Goal: Transaction & Acquisition: Obtain resource

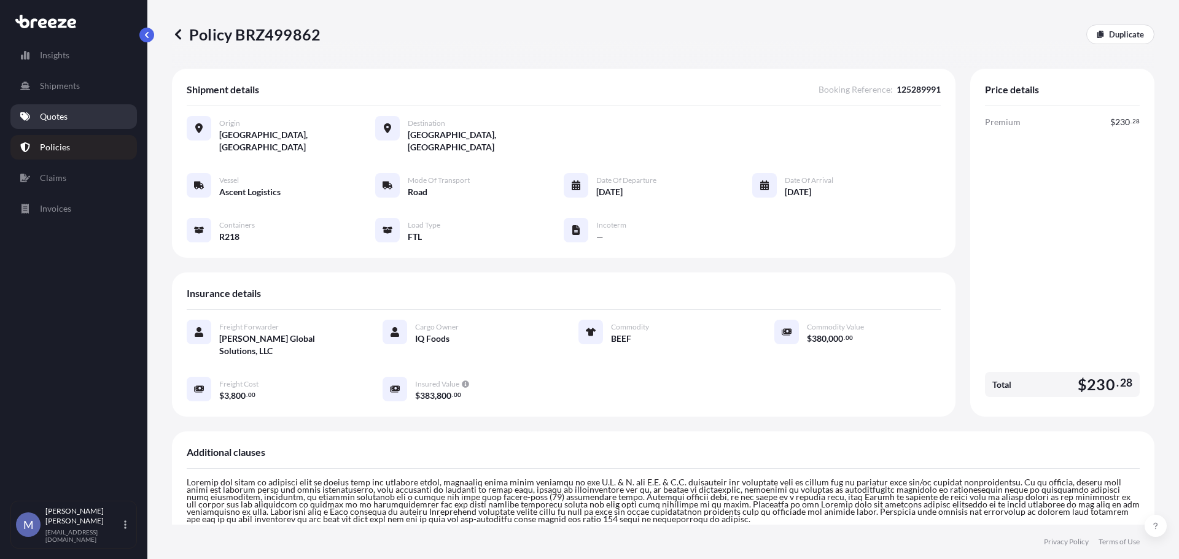
click at [80, 108] on link "Quotes" at bounding box center [73, 116] width 126 height 25
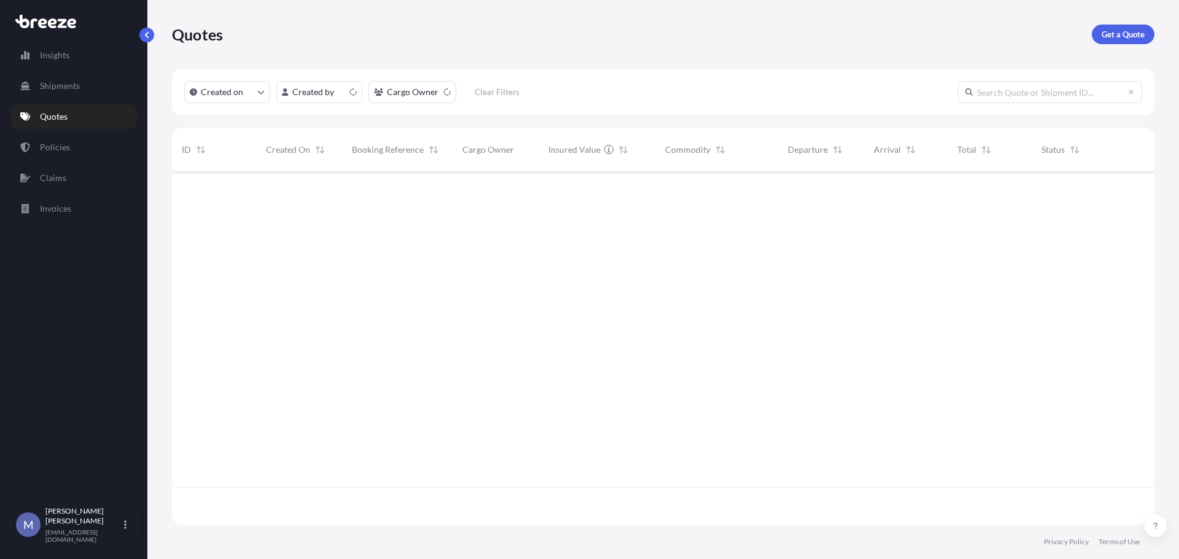
scroll to position [350, 973]
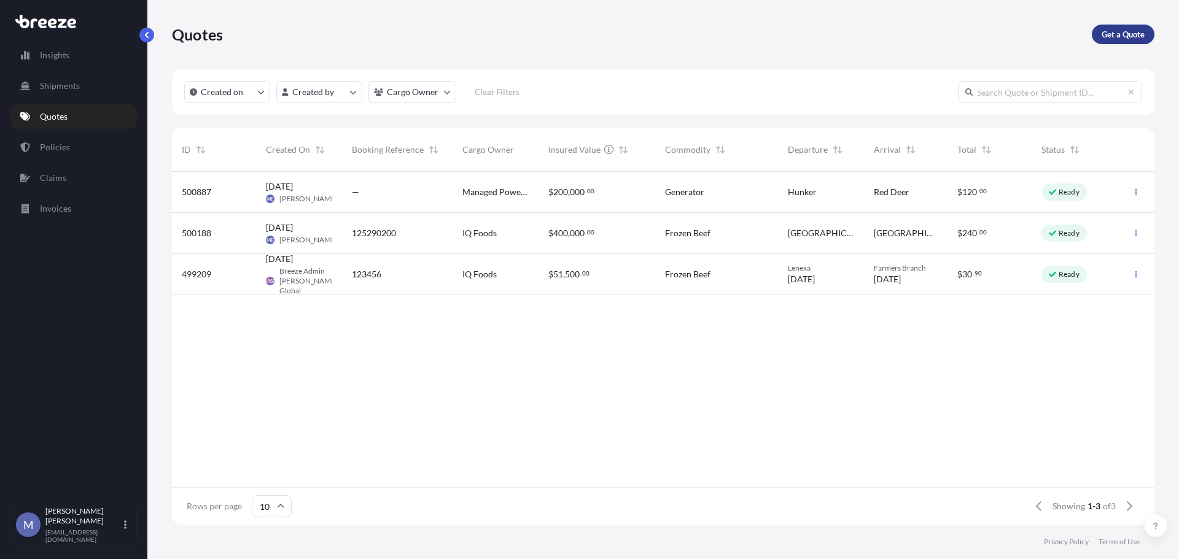
click at [1133, 28] on p "Get a Quote" at bounding box center [1122, 34] width 43 height 12
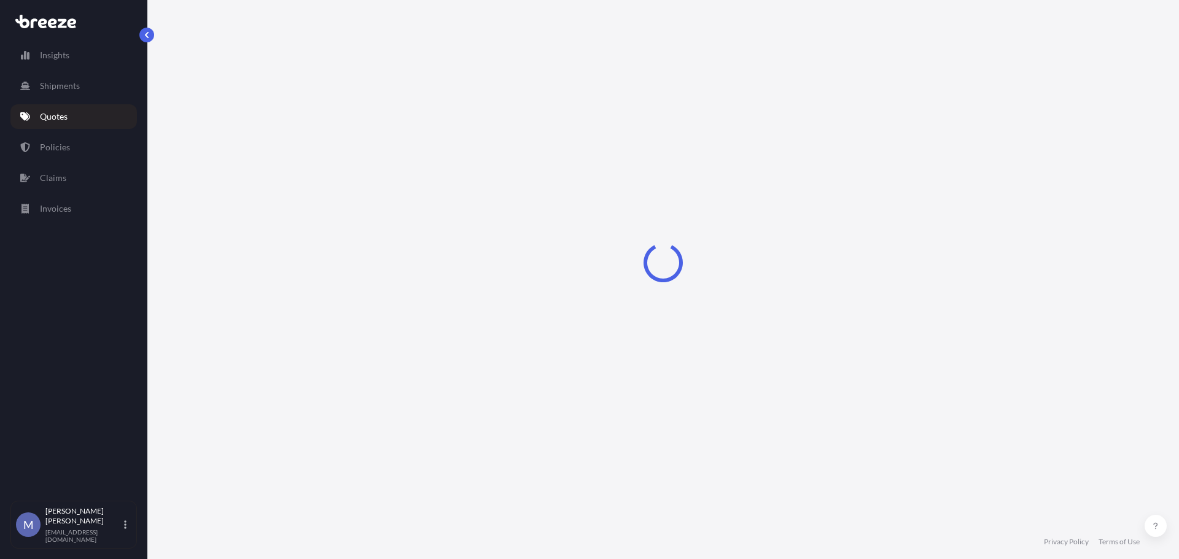
select select "Road"
select select "1"
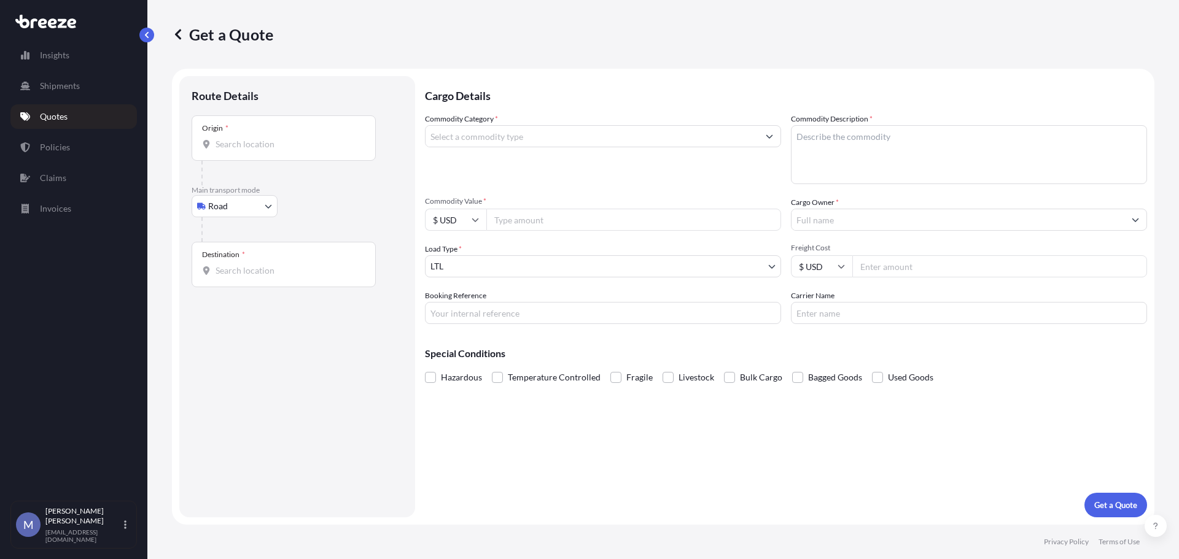
click at [267, 158] on div "Origin *" at bounding box center [284, 137] width 184 height 45
click at [267, 150] on input "Origin *" at bounding box center [287, 144] width 145 height 12
paste input "65742"
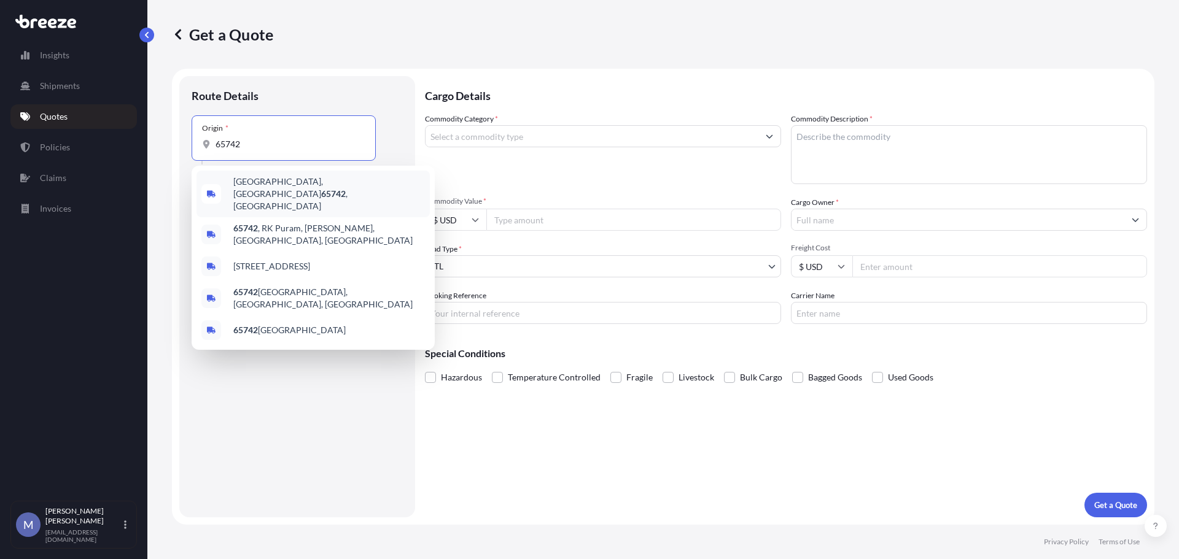
click at [268, 192] on div "[GEOGRAPHIC_DATA], [GEOGRAPHIC_DATA] 65742 , [GEOGRAPHIC_DATA]" at bounding box center [312, 194] width 233 height 47
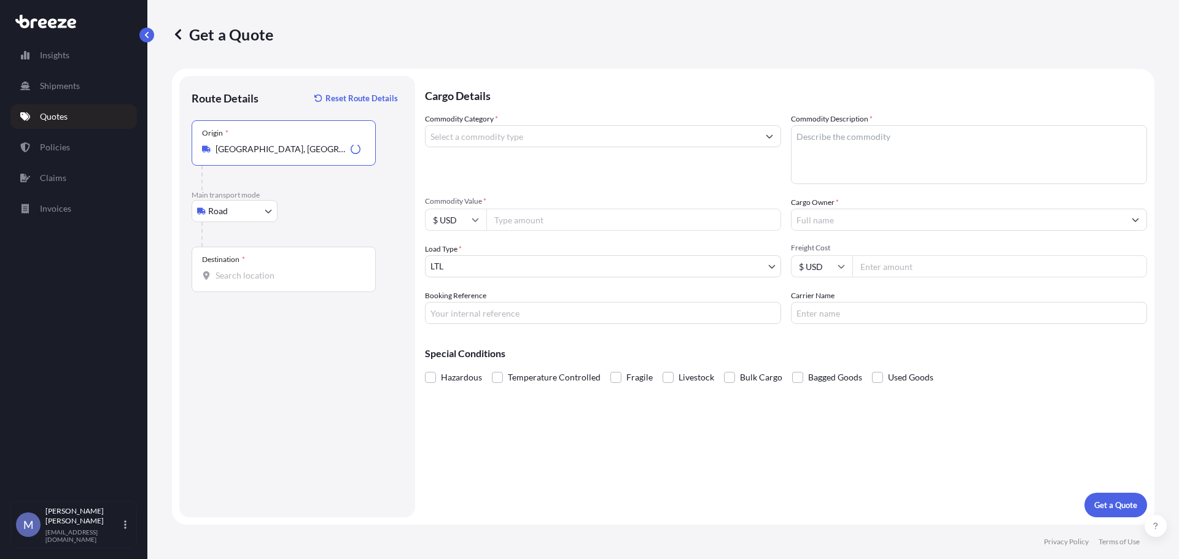
type input "[GEOGRAPHIC_DATA], [GEOGRAPHIC_DATA] 65742, [GEOGRAPHIC_DATA]"
click at [261, 272] on input "Destination *" at bounding box center [287, 275] width 145 height 12
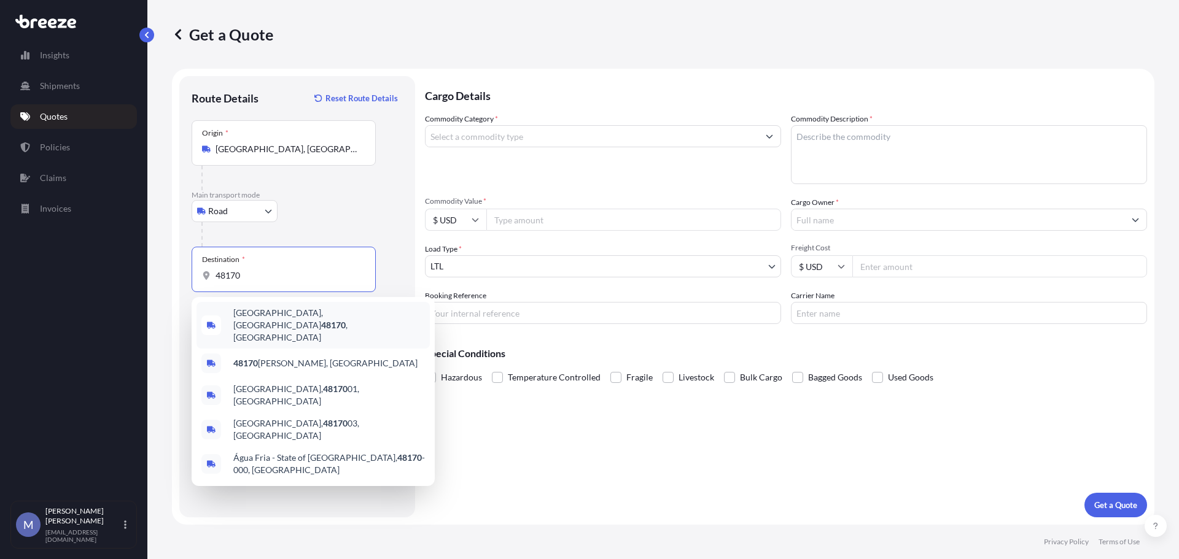
click at [261, 313] on span "[GEOGRAPHIC_DATA] , [GEOGRAPHIC_DATA]" at bounding box center [329, 325] width 192 height 37
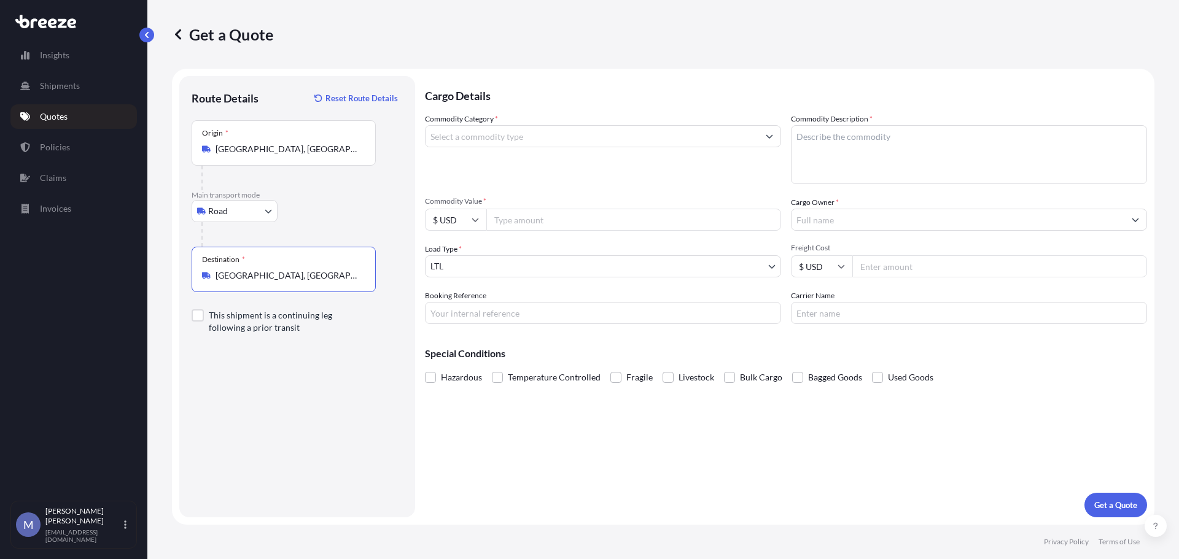
type input "[GEOGRAPHIC_DATA], [GEOGRAPHIC_DATA]"
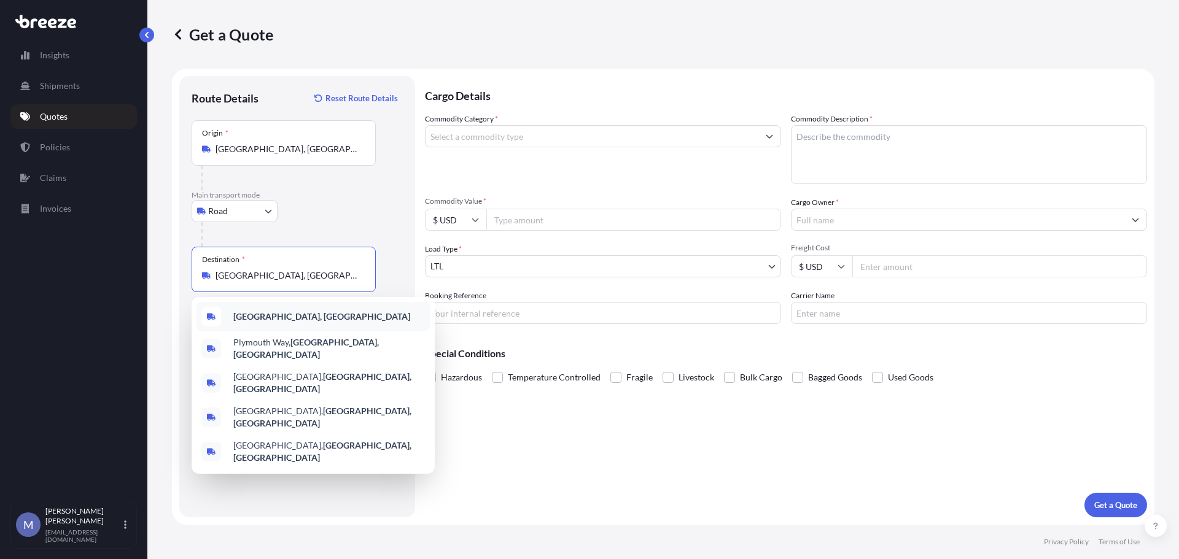
click at [292, 313] on b "[GEOGRAPHIC_DATA], [GEOGRAPHIC_DATA]" at bounding box center [321, 316] width 177 height 10
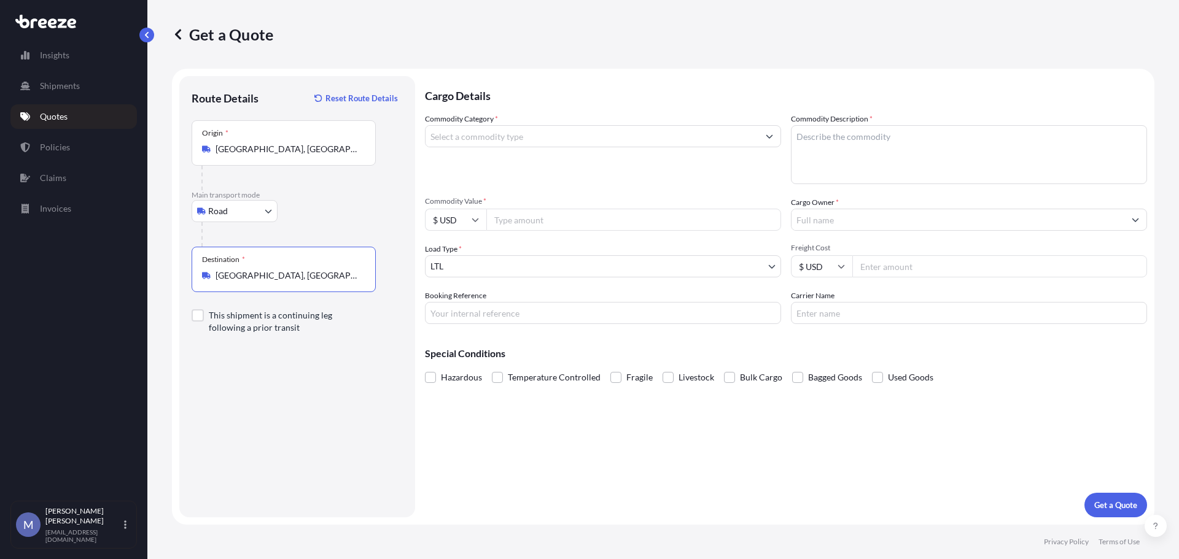
click at [560, 136] on input "Commodity Category *" at bounding box center [591, 136] width 333 height 22
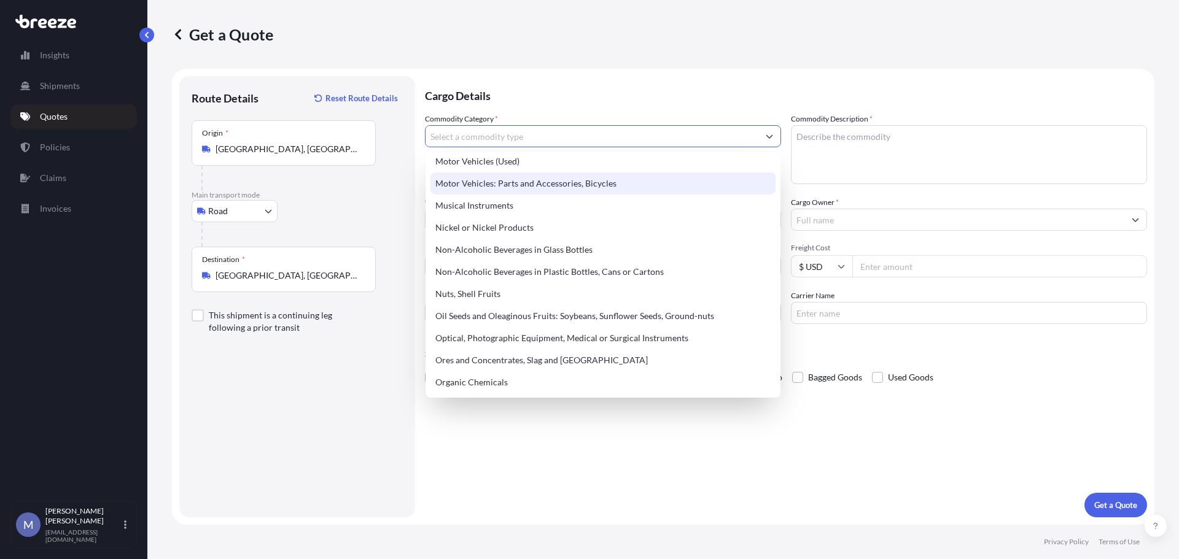
scroll to position [1841, 0]
click at [541, 184] on div "Motor Vehicles: Parts and Accessories, Bicycles" at bounding box center [602, 183] width 345 height 22
type input "Motor Vehicles: Parts and Accessories, Bicycles"
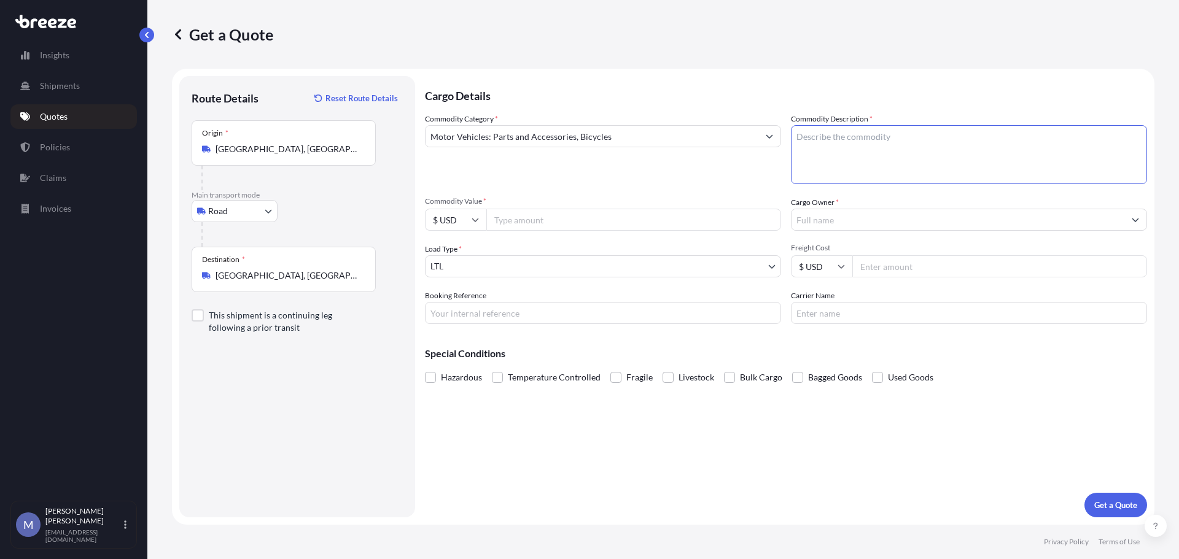
click at [820, 141] on textarea "Commodity Description *" at bounding box center [969, 154] width 356 height 59
type textarea "Engine Block"
click at [834, 222] on input "Cargo Owner *" at bounding box center [957, 220] width 333 height 22
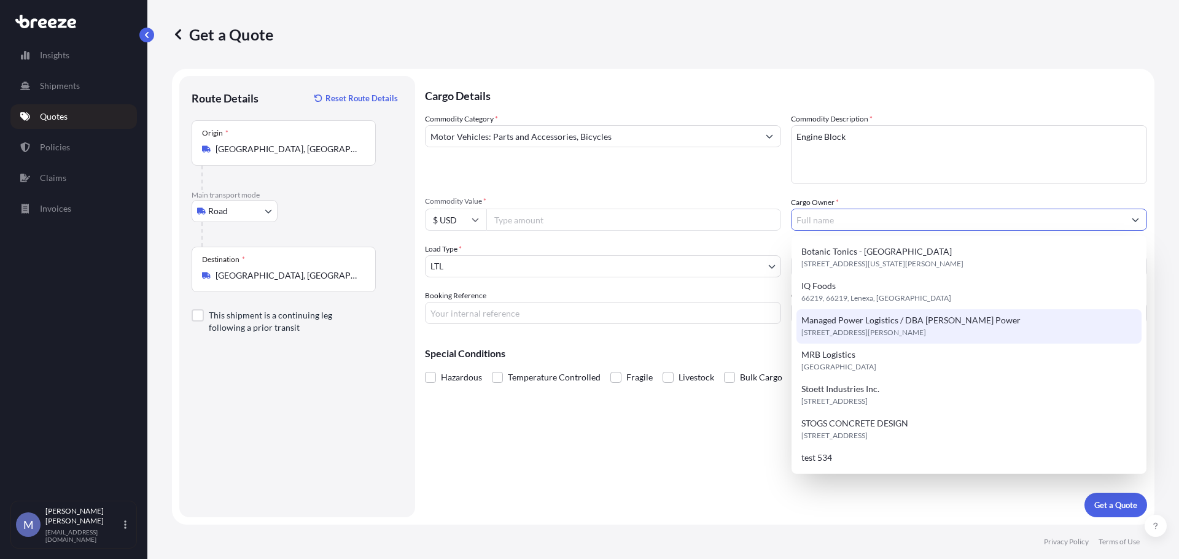
click at [855, 330] on span "[STREET_ADDRESS][PERSON_NAME]" at bounding box center [863, 333] width 125 height 12
type input "Managed Power Logistics / DBA [PERSON_NAME] Power"
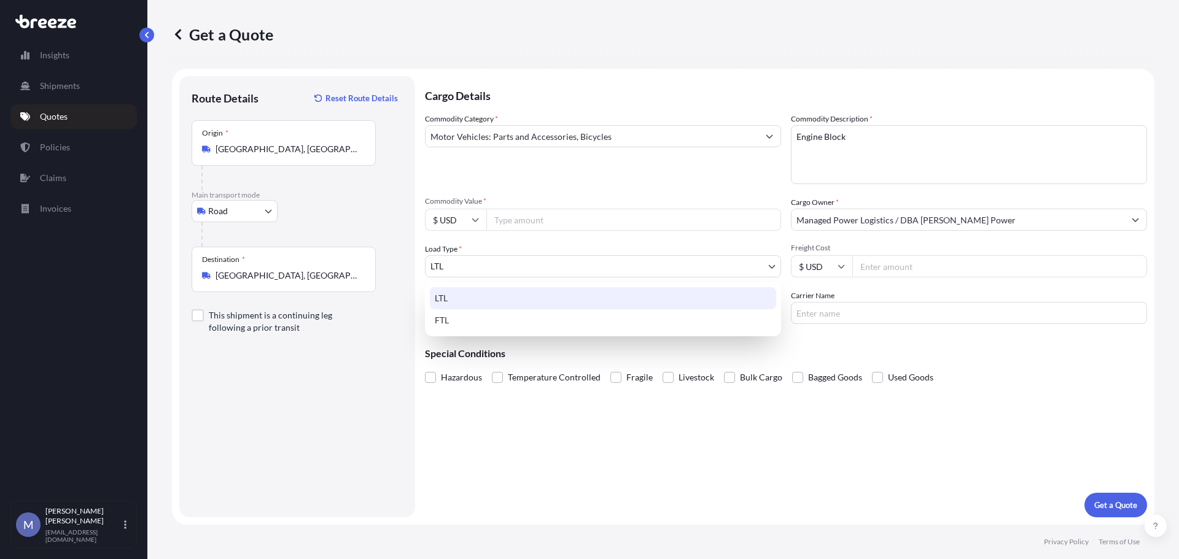
click at [487, 268] on body "7 options available. Insights Shipments Quotes Policies Claims Invoices M [PERS…" at bounding box center [589, 279] width 1179 height 559
click at [460, 319] on div "FTL" at bounding box center [603, 320] width 346 height 22
select select "2"
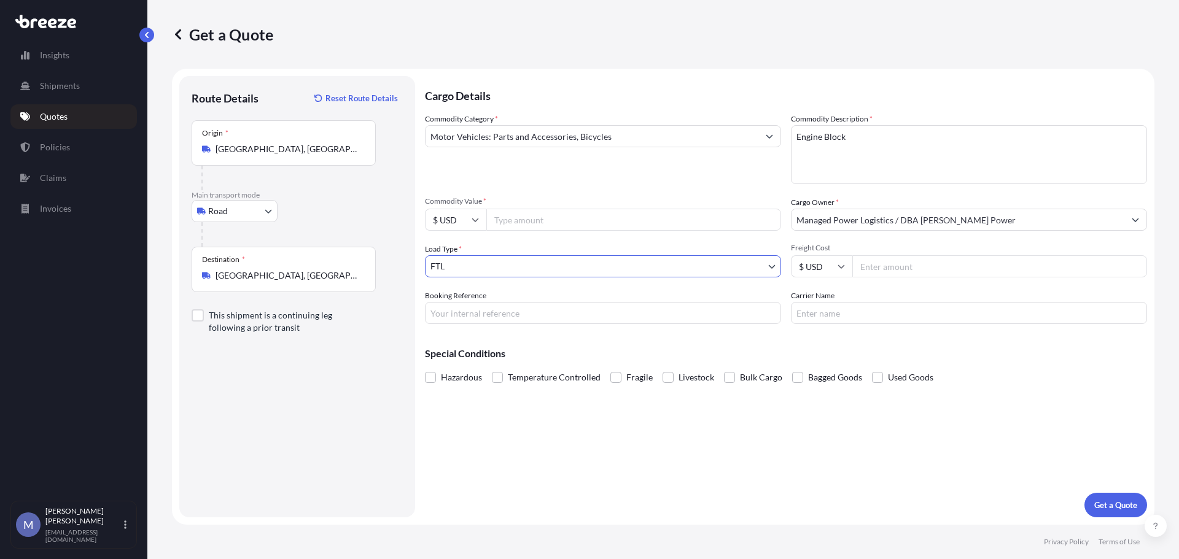
click at [514, 225] on input "Commodity Value *" at bounding box center [633, 220] width 295 height 22
type input "4000"
click at [801, 440] on div "Cargo Details Commodity Category * Motor Vehicles: Parts and Accessories, Bicyc…" at bounding box center [786, 296] width 722 height 441
click at [1107, 501] on p "Get a Quote" at bounding box center [1115, 505] width 43 height 12
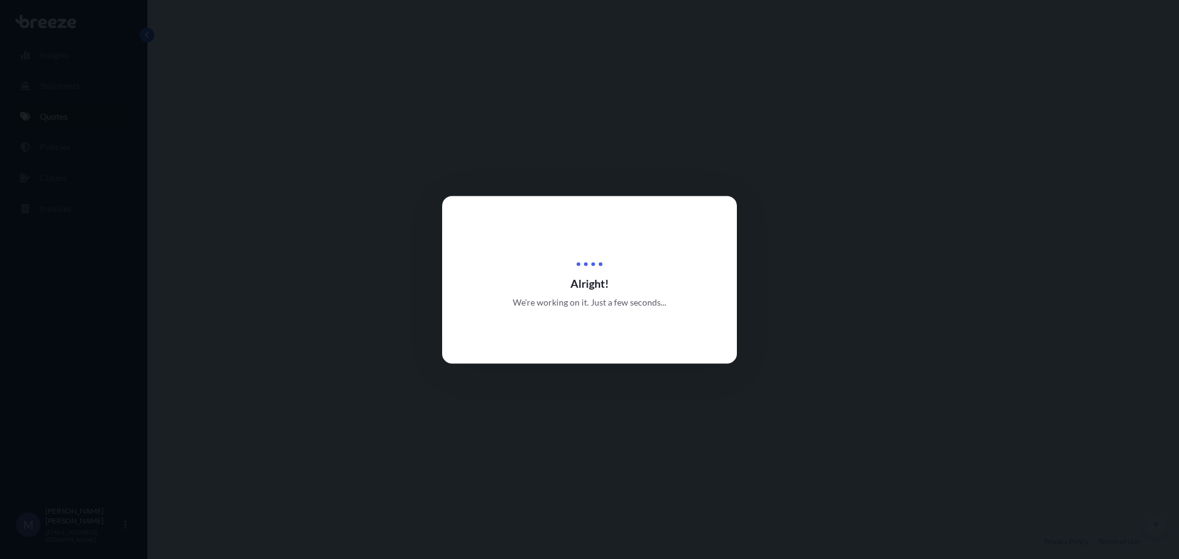
select select "Road"
select select "2"
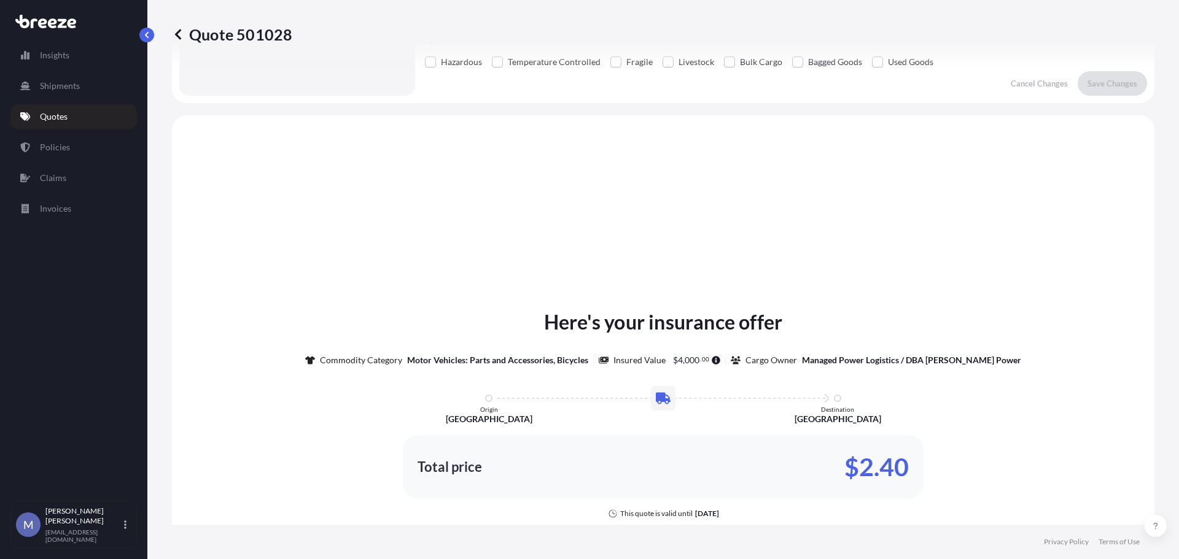
scroll to position [370, 0]
